Goal: Answer question/provide support: Share knowledge or assist other users

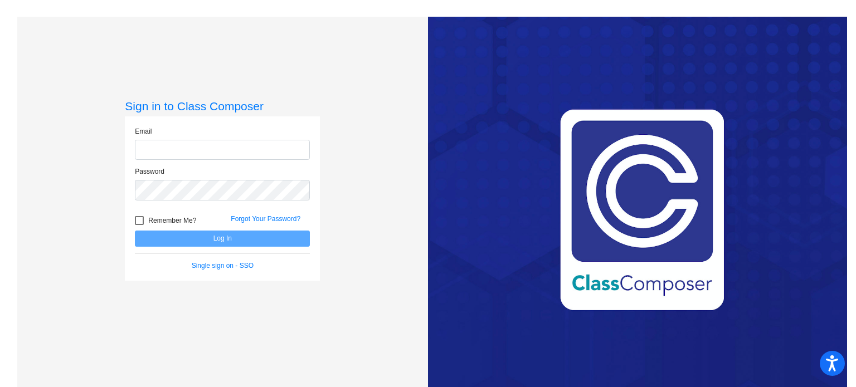
type input "[EMAIL_ADDRESS][DOMAIN_NAME]"
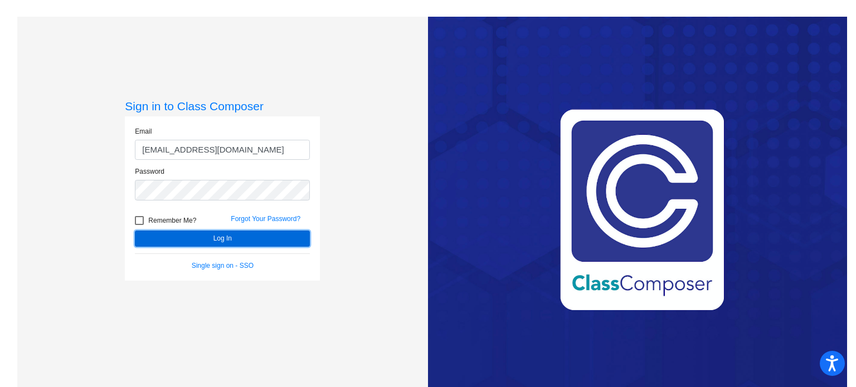
click at [224, 240] on button "Log In" at bounding box center [222, 239] width 175 height 16
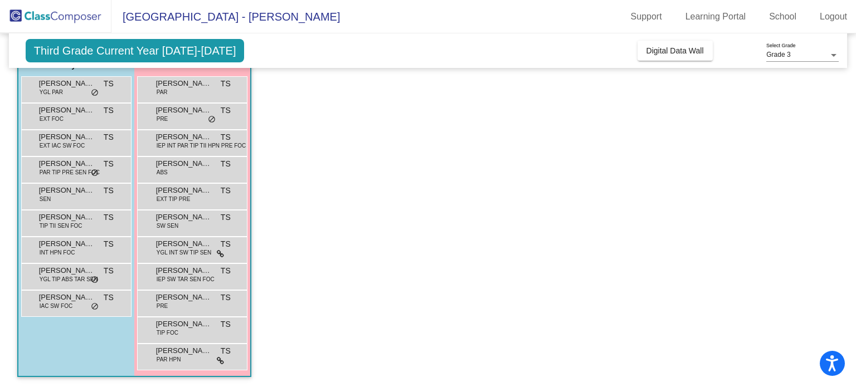
scroll to position [103, 0]
click at [80, 272] on span "[PERSON_NAME]" at bounding box center [67, 270] width 56 height 11
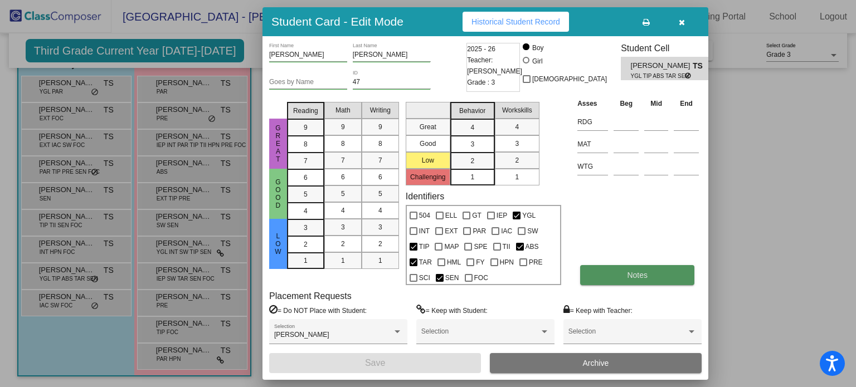
click at [623, 279] on button "Notes" at bounding box center [637, 275] width 114 height 20
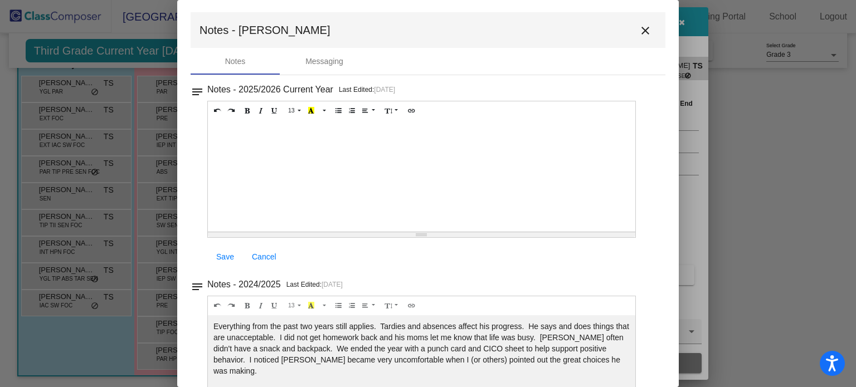
scroll to position [0, 0]
click at [639, 29] on mat-icon "close" at bounding box center [645, 31] width 13 height 13
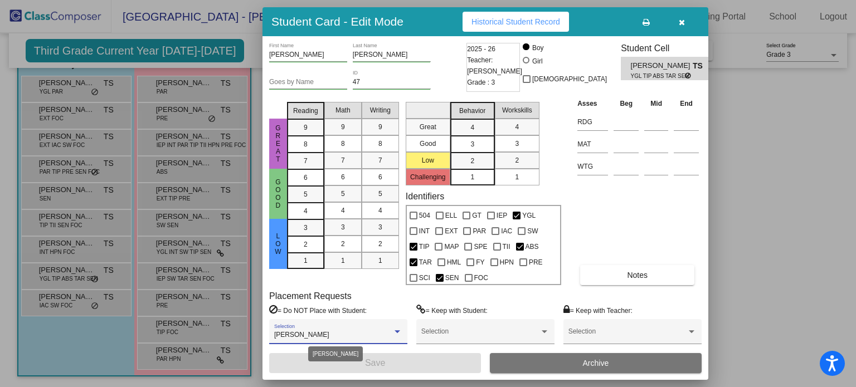
click at [396, 331] on div at bounding box center [398, 332] width 6 height 3
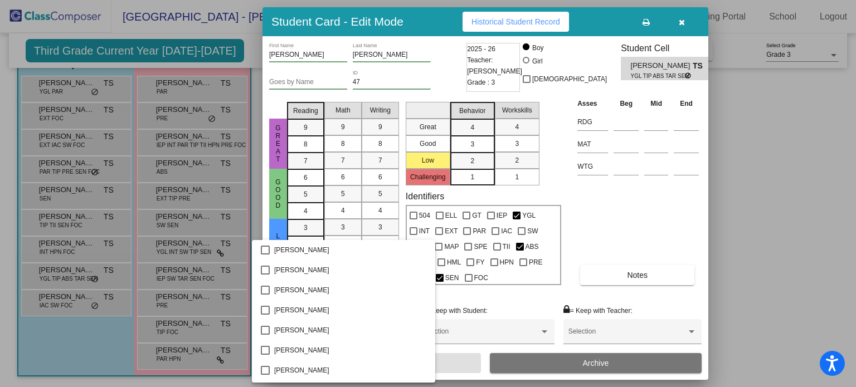
scroll to position [95, 0]
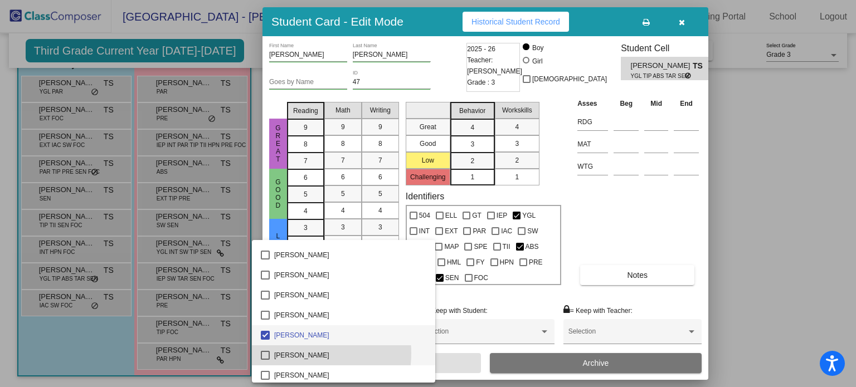
click at [299, 353] on span "[PERSON_NAME]" at bounding box center [350, 356] width 152 height 20
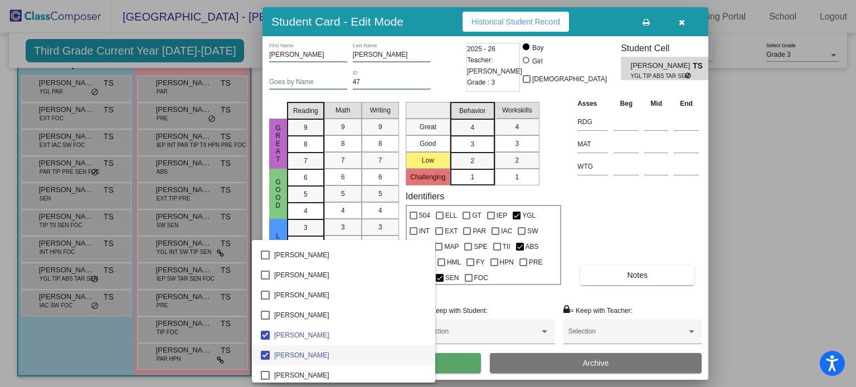
click at [636, 225] on div at bounding box center [428, 193] width 856 height 387
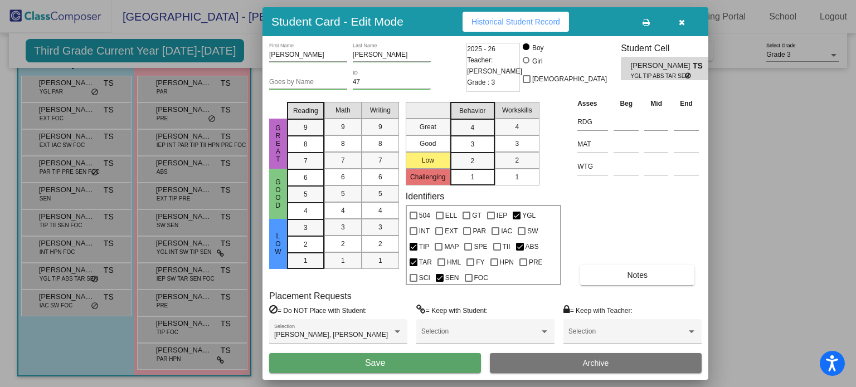
click at [400, 363] on button "Save" at bounding box center [375, 363] width 212 height 20
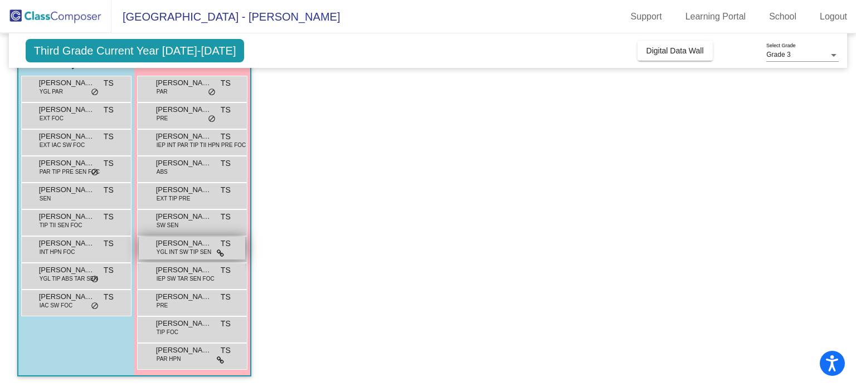
click at [198, 253] on span "YGL INT SW TIP SEN" at bounding box center [184, 252] width 55 height 8
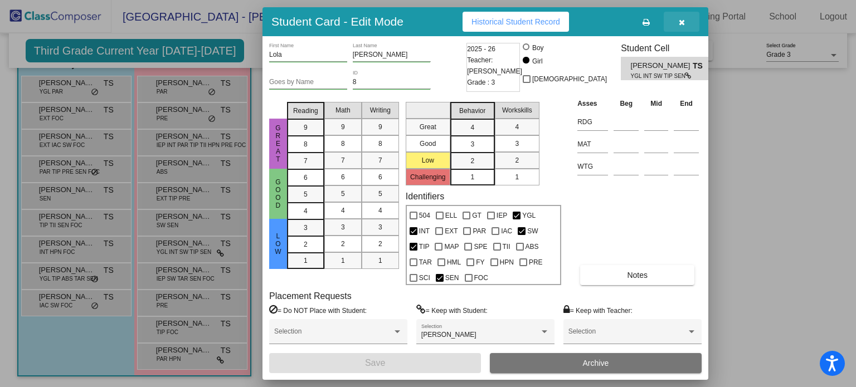
click at [685, 20] on button "button" at bounding box center [682, 22] width 36 height 20
